Goal: Task Accomplishment & Management: Manage account settings

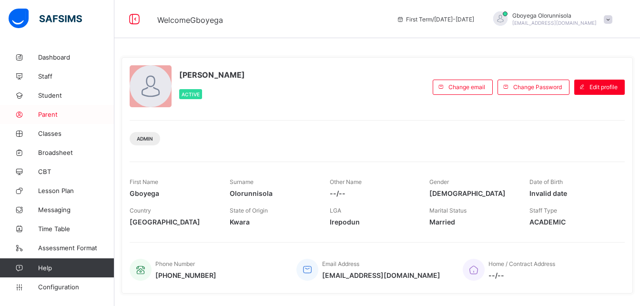
click at [44, 114] on span "Parent" at bounding box center [76, 114] width 76 height 8
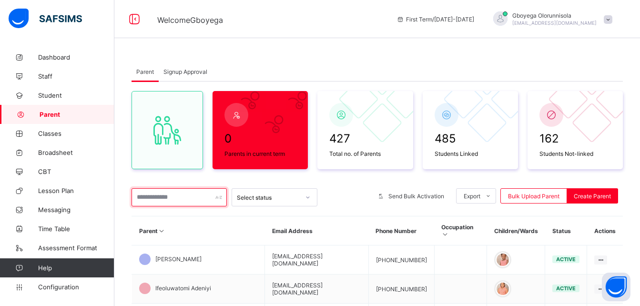
click at [152, 199] on input "text" at bounding box center [178, 197] width 95 height 18
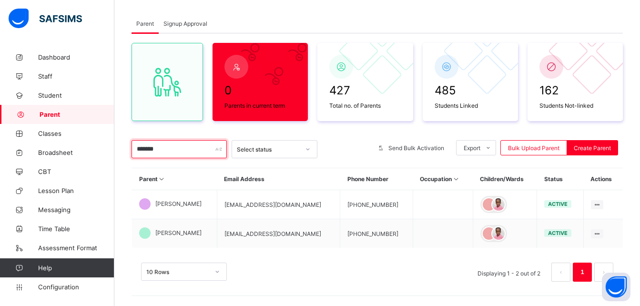
scroll to position [54, 0]
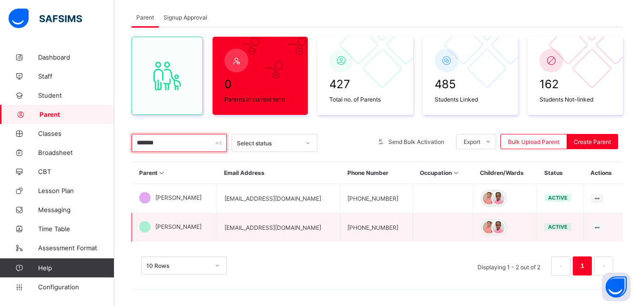
type input "*******"
click at [256, 225] on td "[EMAIL_ADDRESS][DOMAIN_NAME]" at bounding box center [278, 227] width 123 height 29
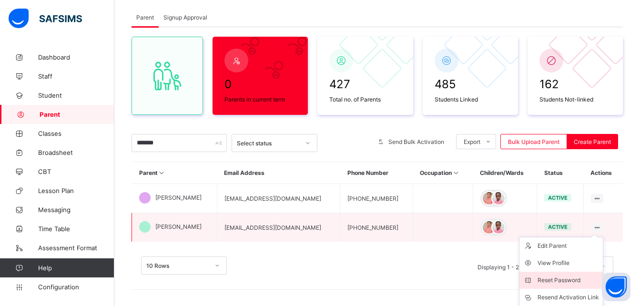
click at [554, 279] on div "Reset Password" at bounding box center [567, 280] width 61 height 10
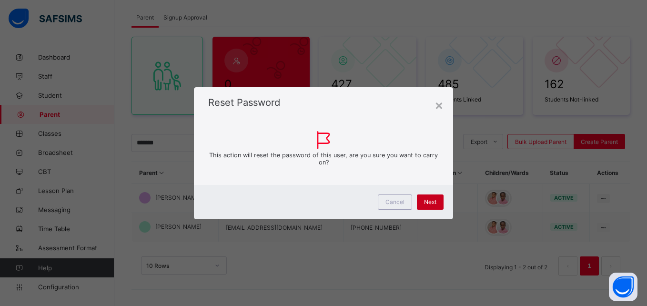
click at [425, 201] on span "Next" at bounding box center [430, 201] width 12 height 7
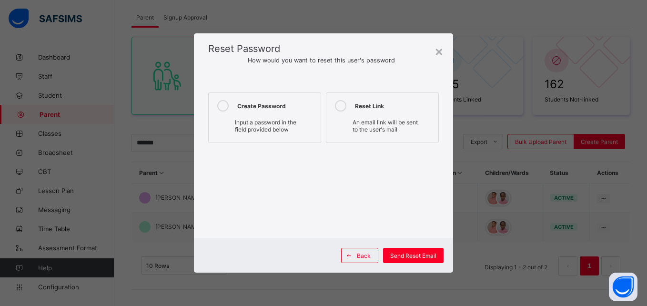
click at [238, 100] on div "Create Password" at bounding box center [276, 105] width 79 height 11
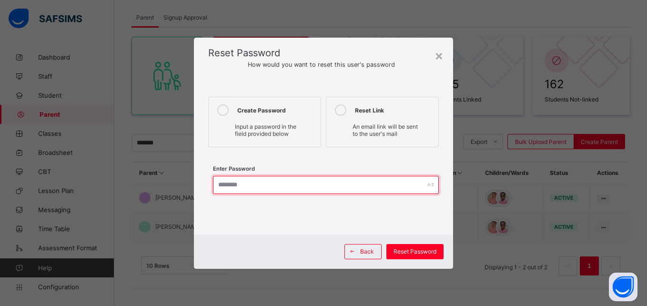
click at [267, 190] on input "text" at bounding box center [325, 185] width 225 height 18
type input "**********"
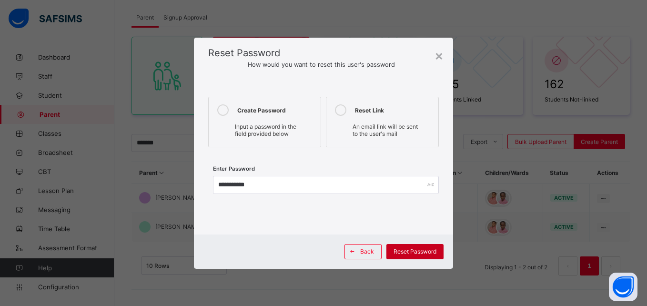
click at [424, 250] on span "Reset Password" at bounding box center [414, 251] width 43 height 7
